Goal: Task Accomplishment & Management: Complete application form

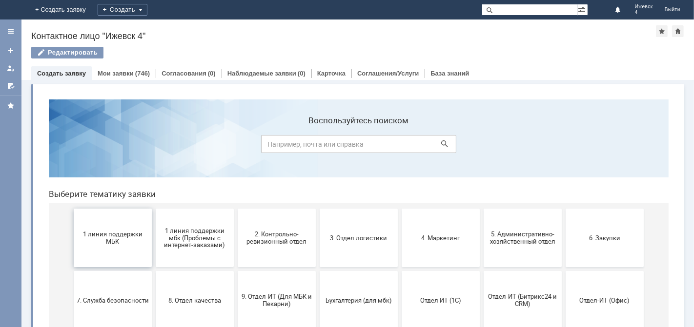
click at [108, 230] on span "1 линия поддержки МБК" at bounding box center [112, 237] width 72 height 15
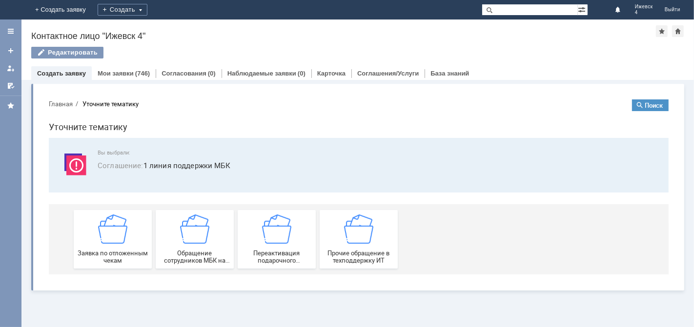
click at [124, 233] on img at bounding box center [112, 228] width 29 height 29
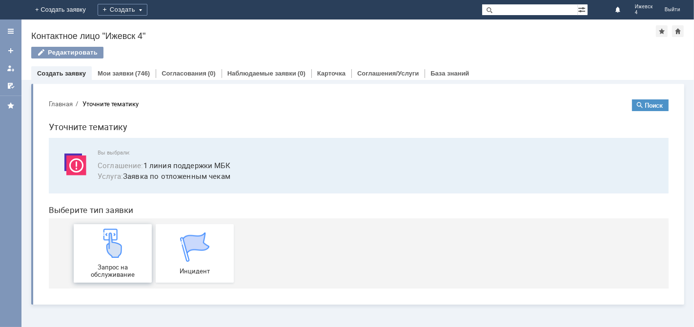
click at [119, 267] on span "Запрос на обслуживание" at bounding box center [112, 271] width 72 height 15
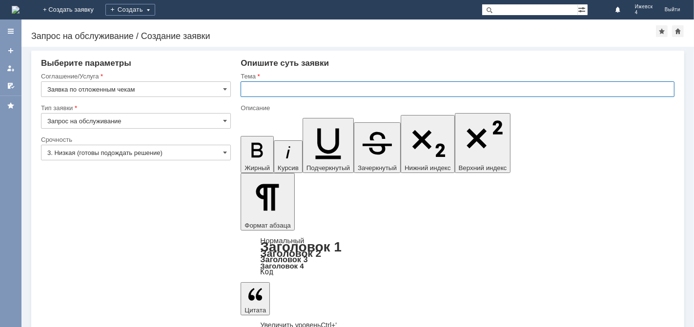
click at [252, 86] on input "text" at bounding box center [458, 90] width 434 height 16
type input "МБК Ижевск 4 отложенные чеки [DATE]"
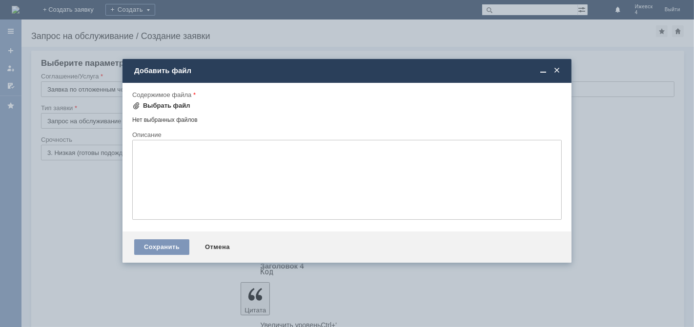
click at [185, 109] on div "Выбрать файл" at bounding box center [166, 106] width 47 height 8
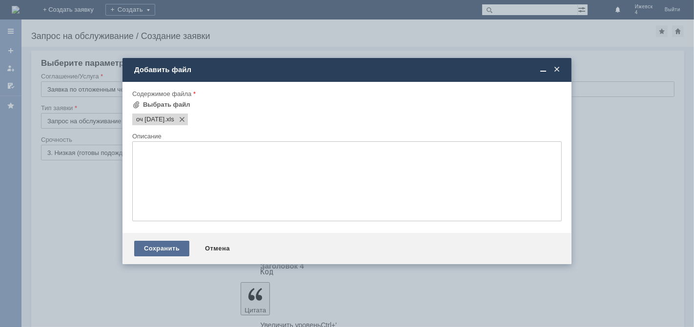
click at [166, 253] on div "Сохранить" at bounding box center [161, 249] width 55 height 16
